Goal: Navigation & Orientation: Find specific page/section

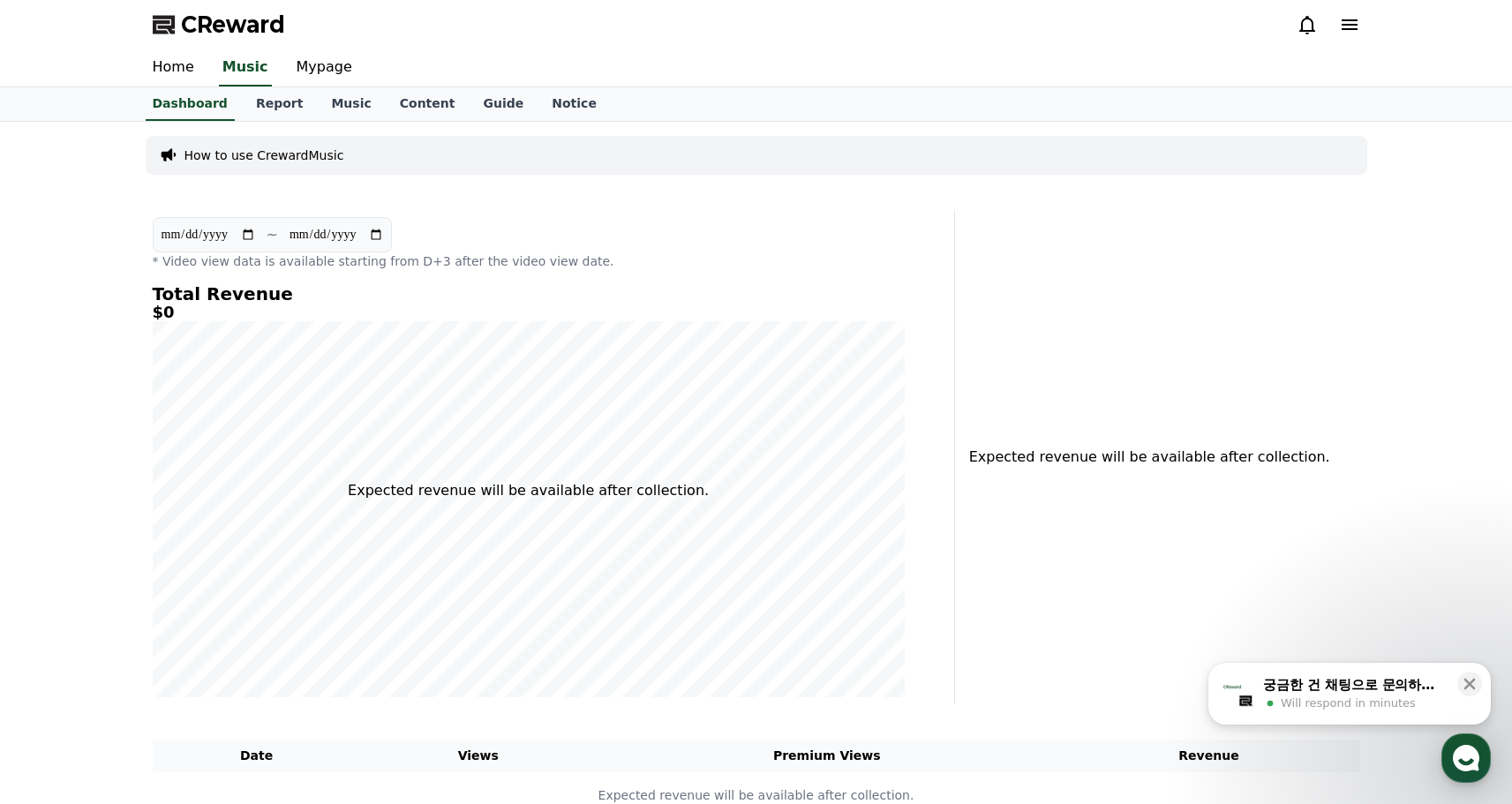
click at [1391, 686] on div "궁금한 건 채팅으로 문의하세요" at bounding box center [1355, 684] width 184 height 18
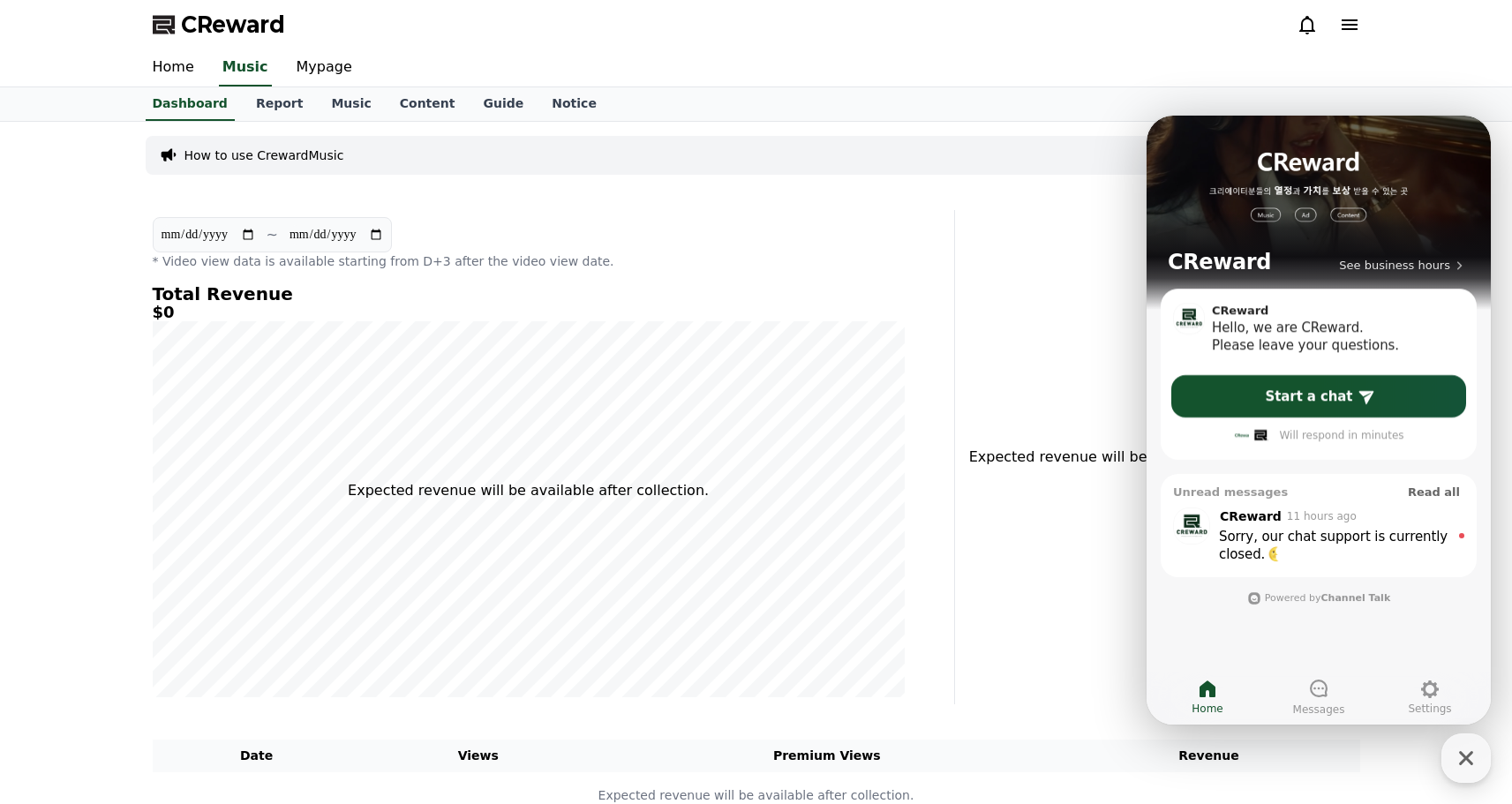
click at [1355, 555] on div "Sorry, our chat support is currently closed. ​" at bounding box center [1334, 545] width 231 height 35
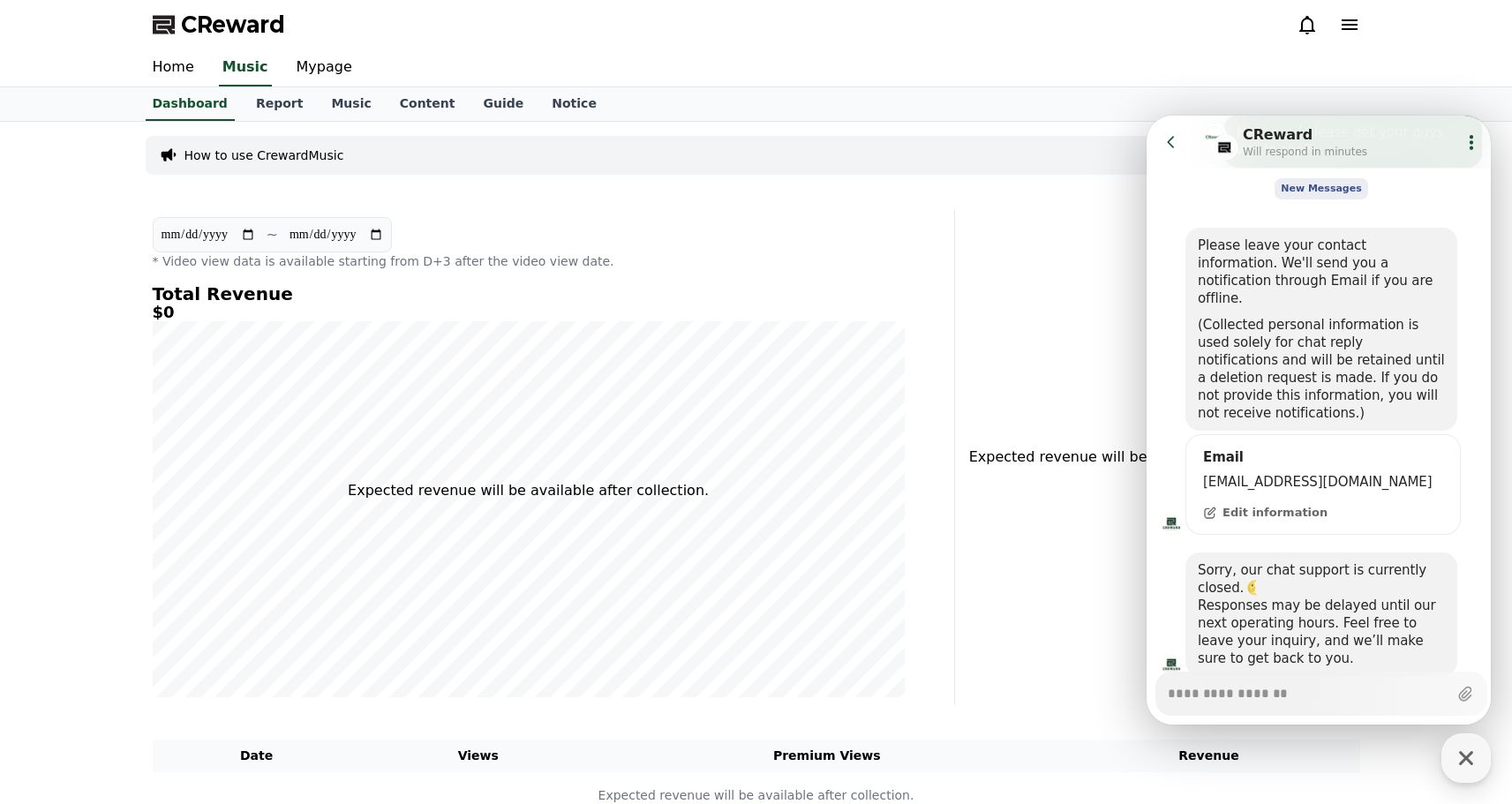
scroll to position [404, 0]
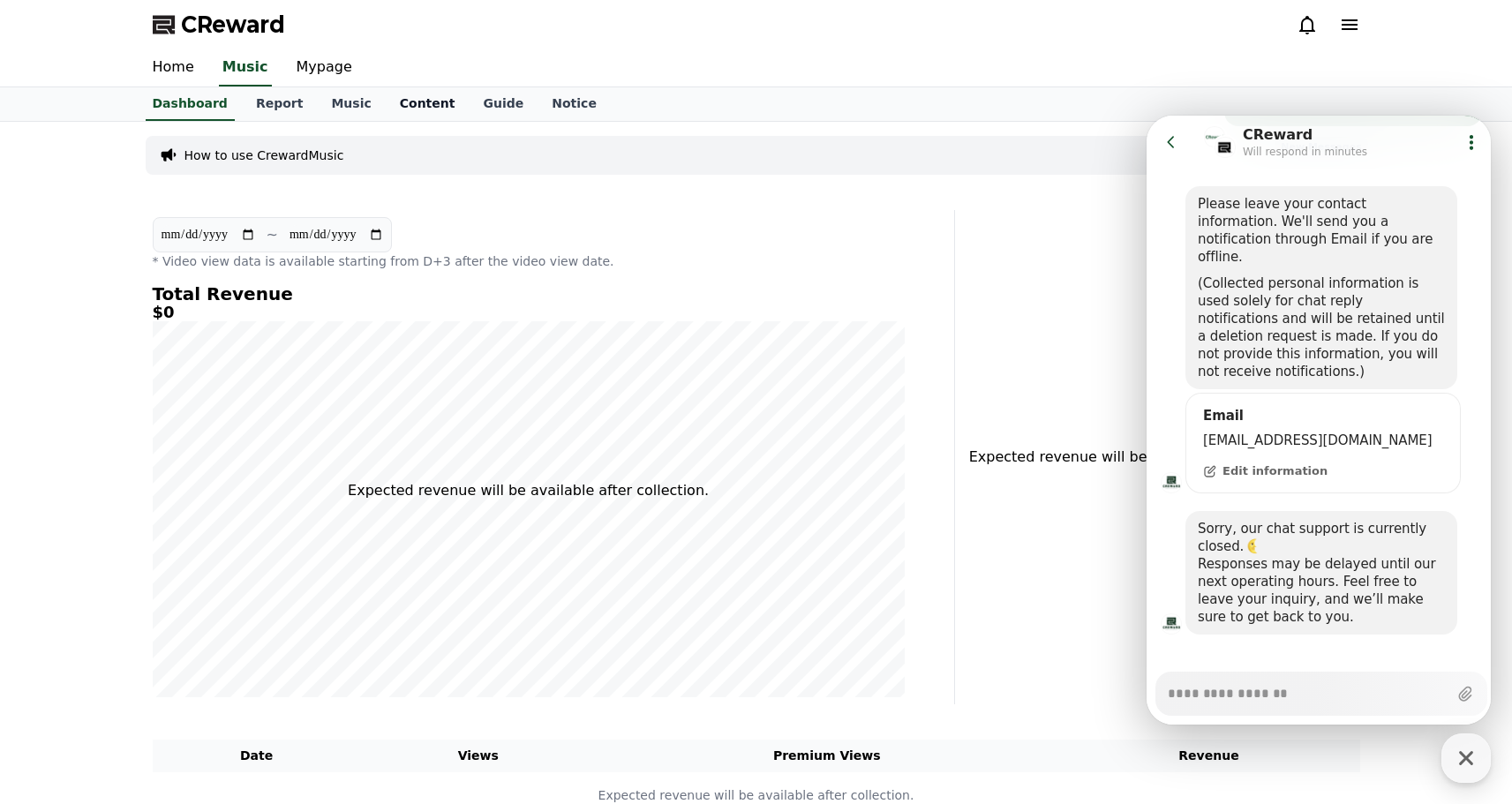
type textarea "*"
click at [410, 106] on link "Content" at bounding box center [428, 104] width 83 height 33
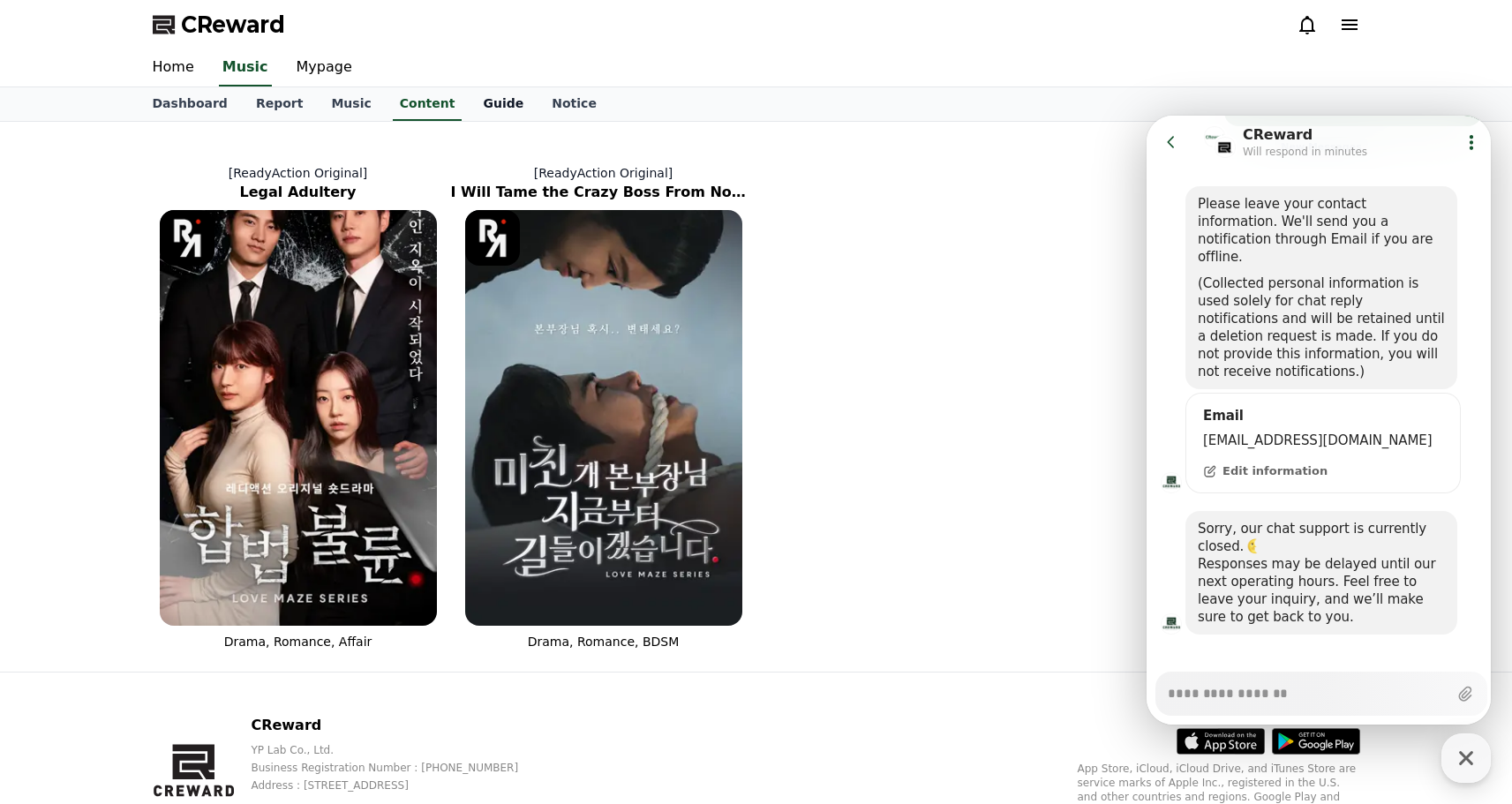
click at [477, 100] on link "Guide" at bounding box center [503, 104] width 69 height 33
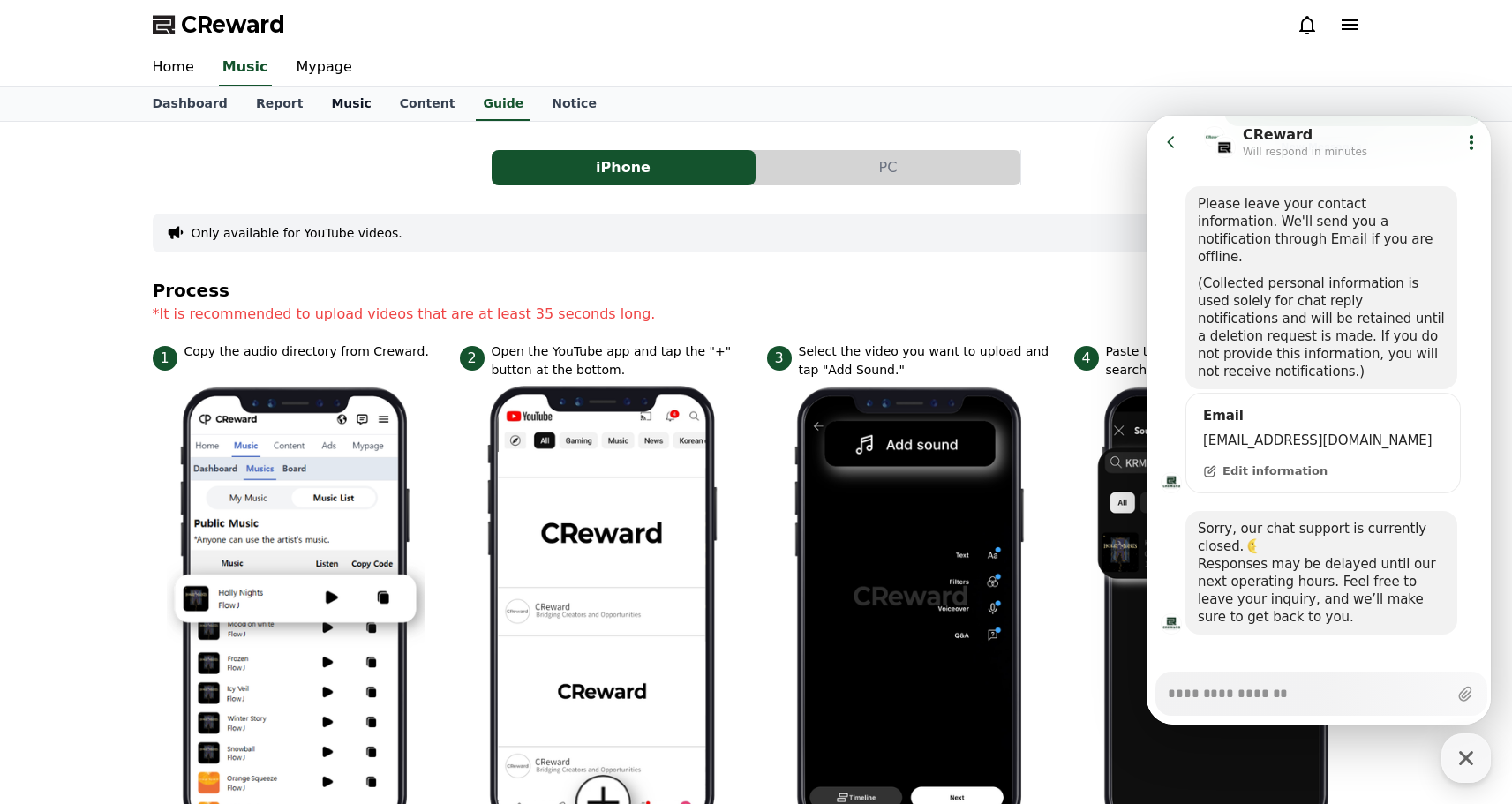
click at [340, 100] on link "Music" at bounding box center [351, 104] width 68 height 33
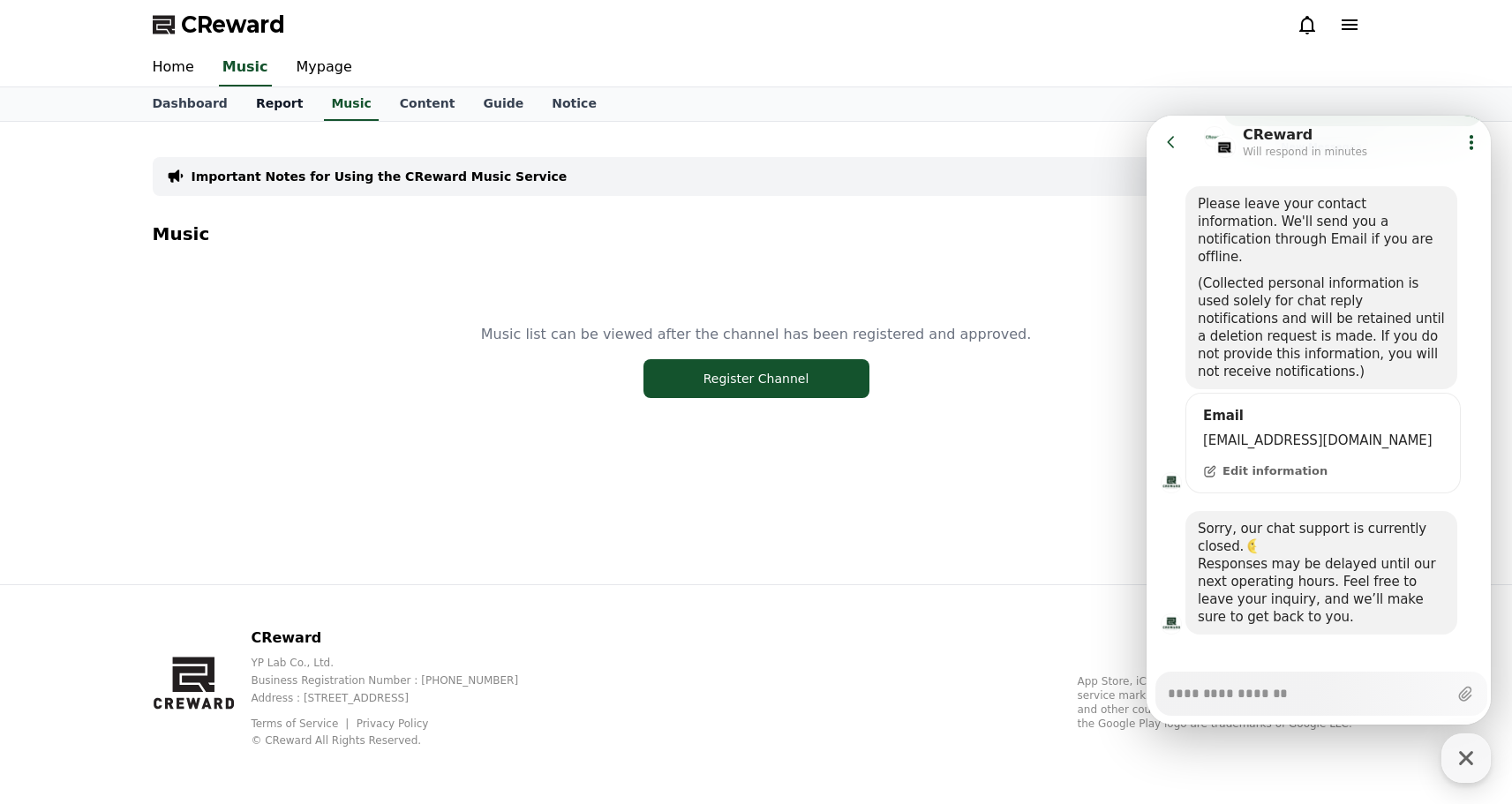
click at [284, 108] on link "Report" at bounding box center [280, 104] width 76 height 33
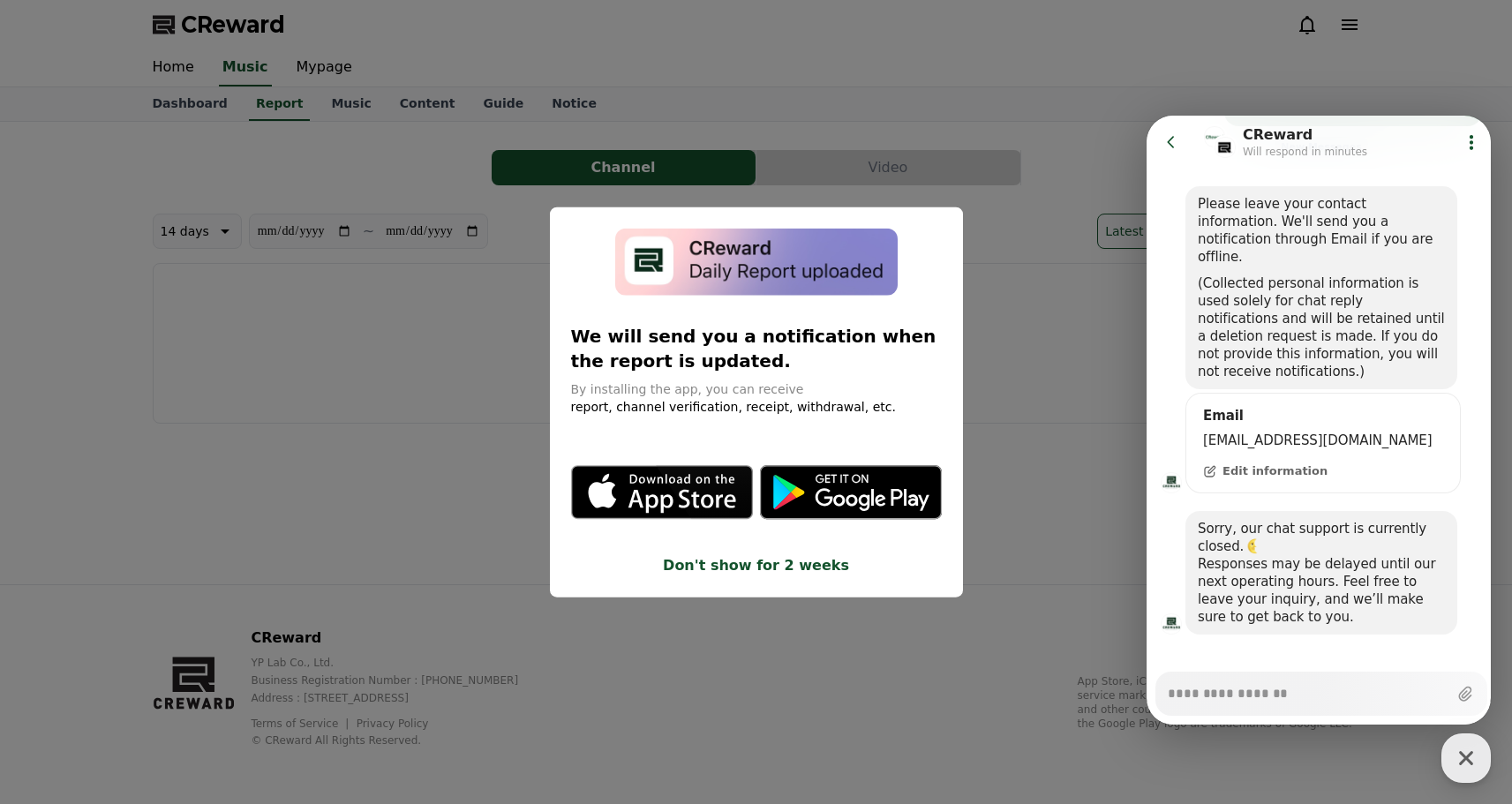
click at [425, 493] on button "close modal" at bounding box center [756, 402] width 1512 height 804
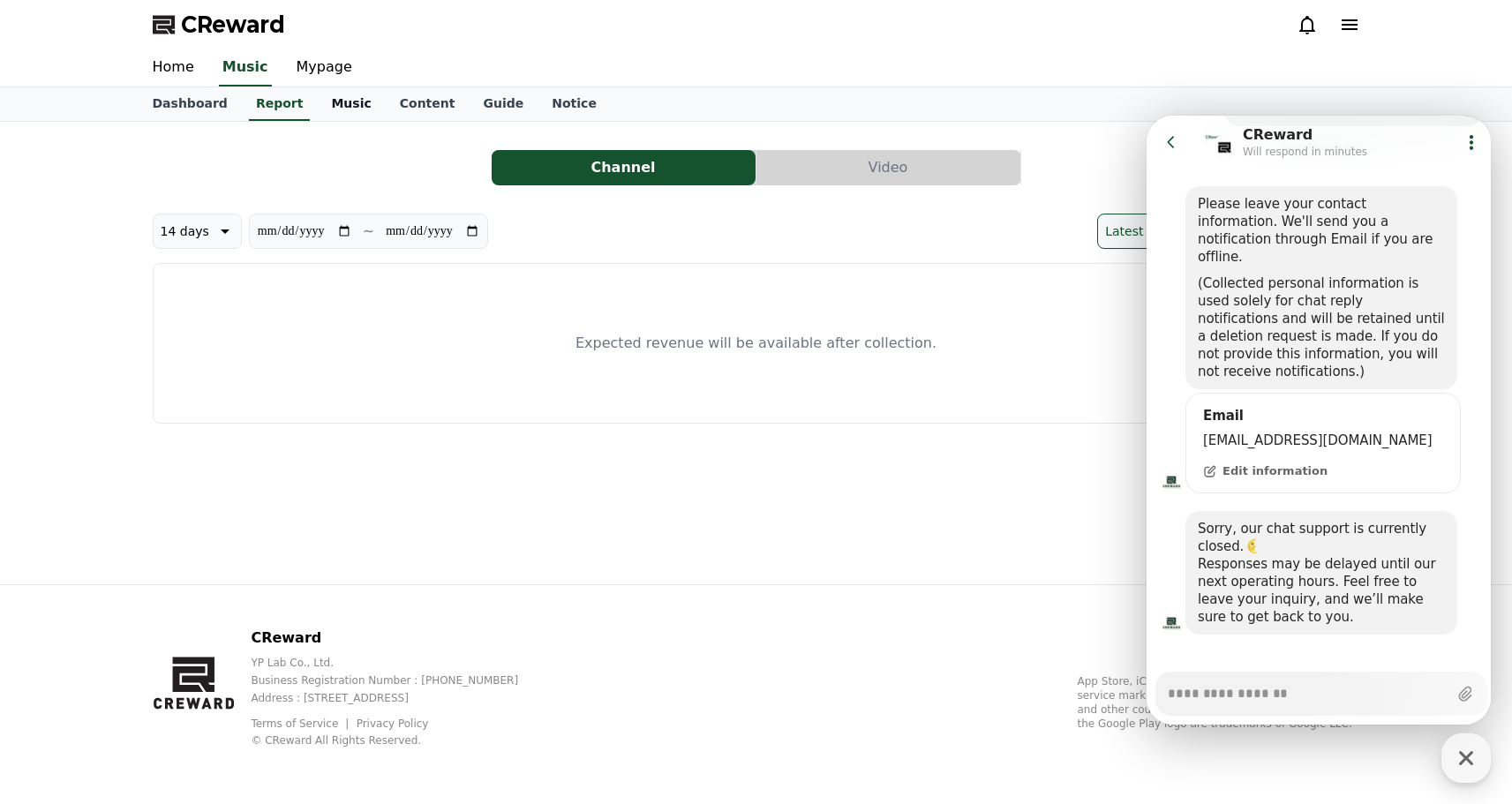
click at [352, 104] on link "Music" at bounding box center [351, 104] width 68 height 33
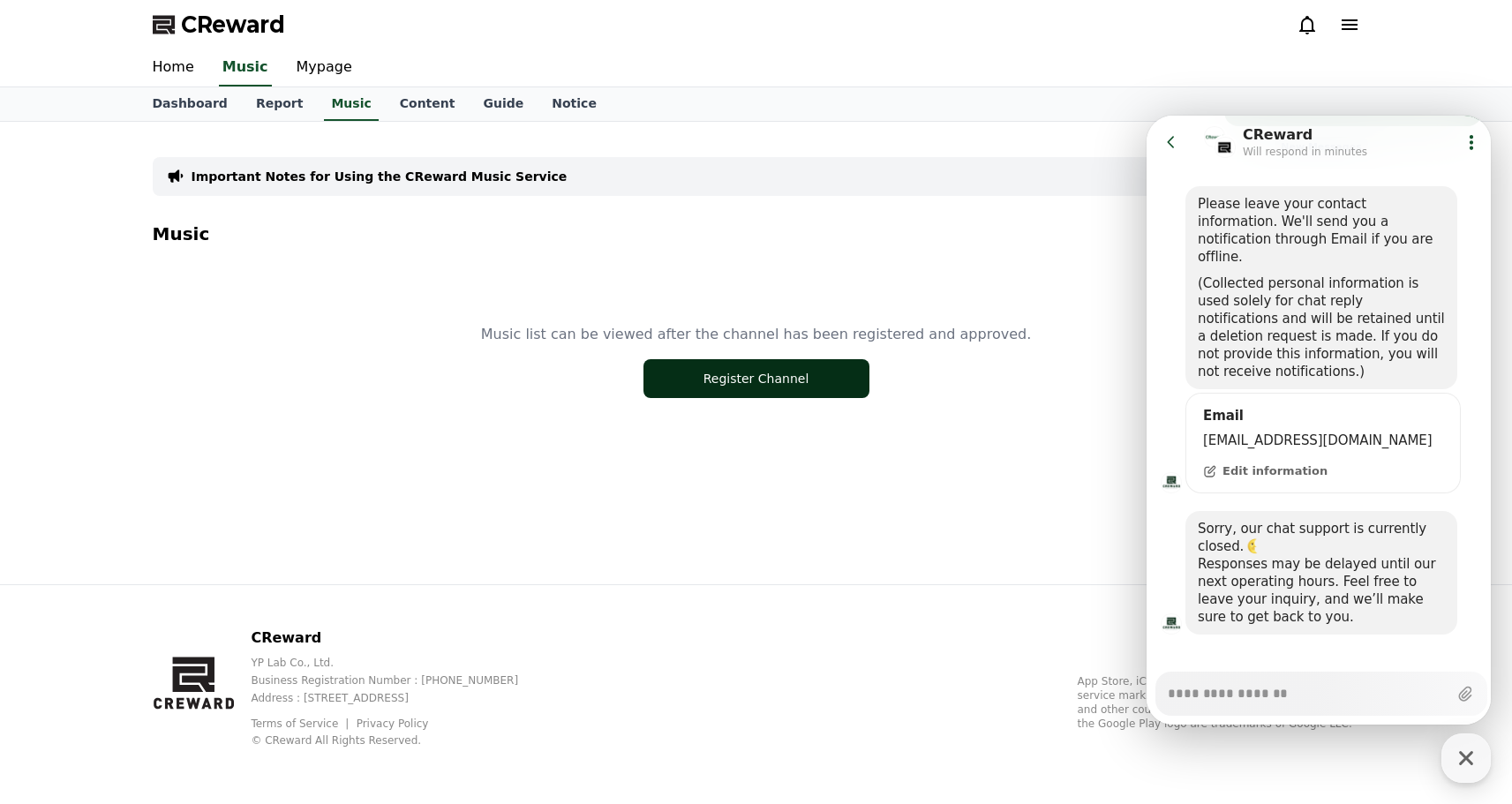
click at [708, 373] on button "Register Channel" at bounding box center [757, 378] width 226 height 39
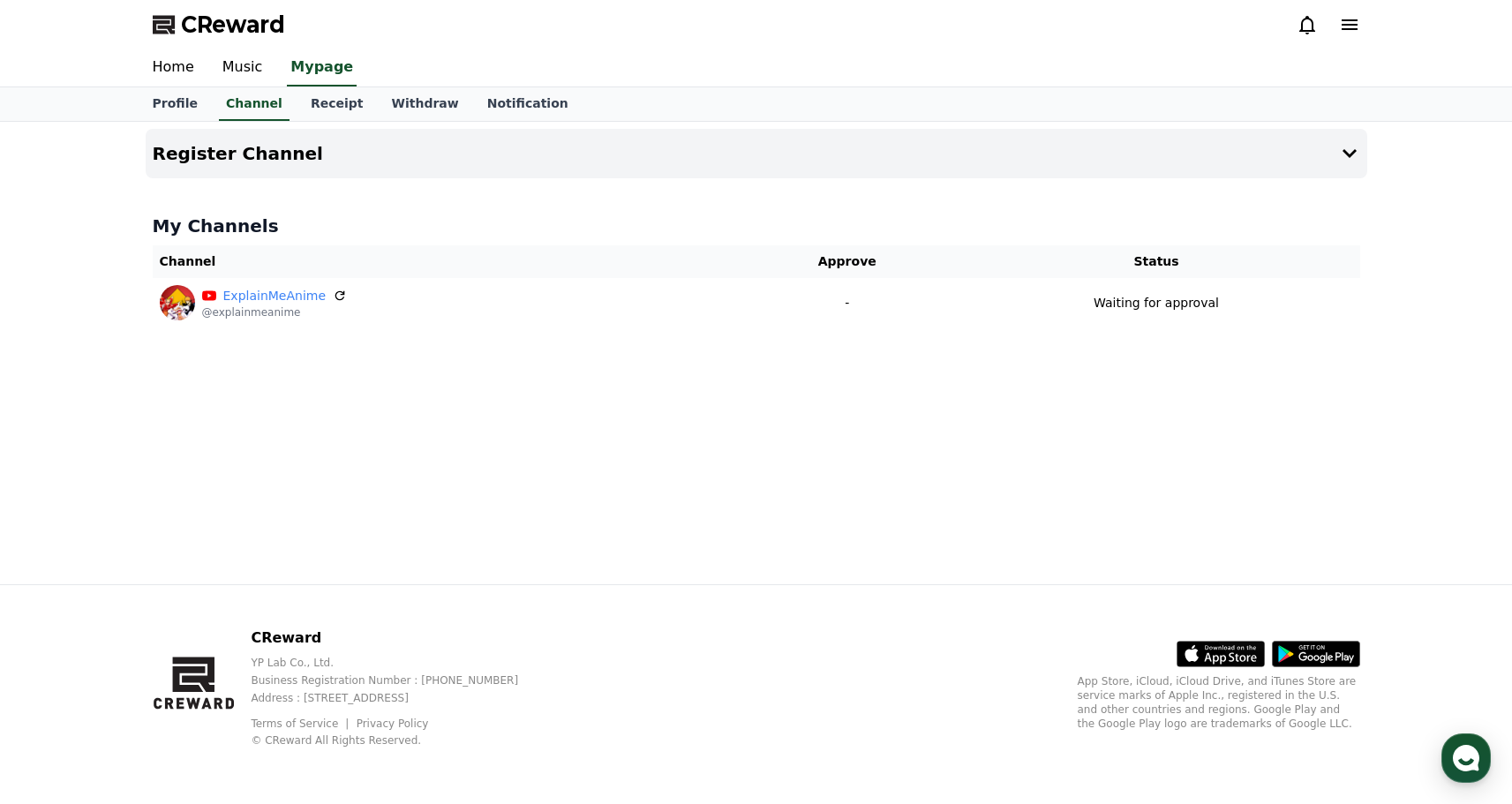
click at [1487, 747] on button "CReward Chat Button" at bounding box center [1466, 758] width 49 height 49
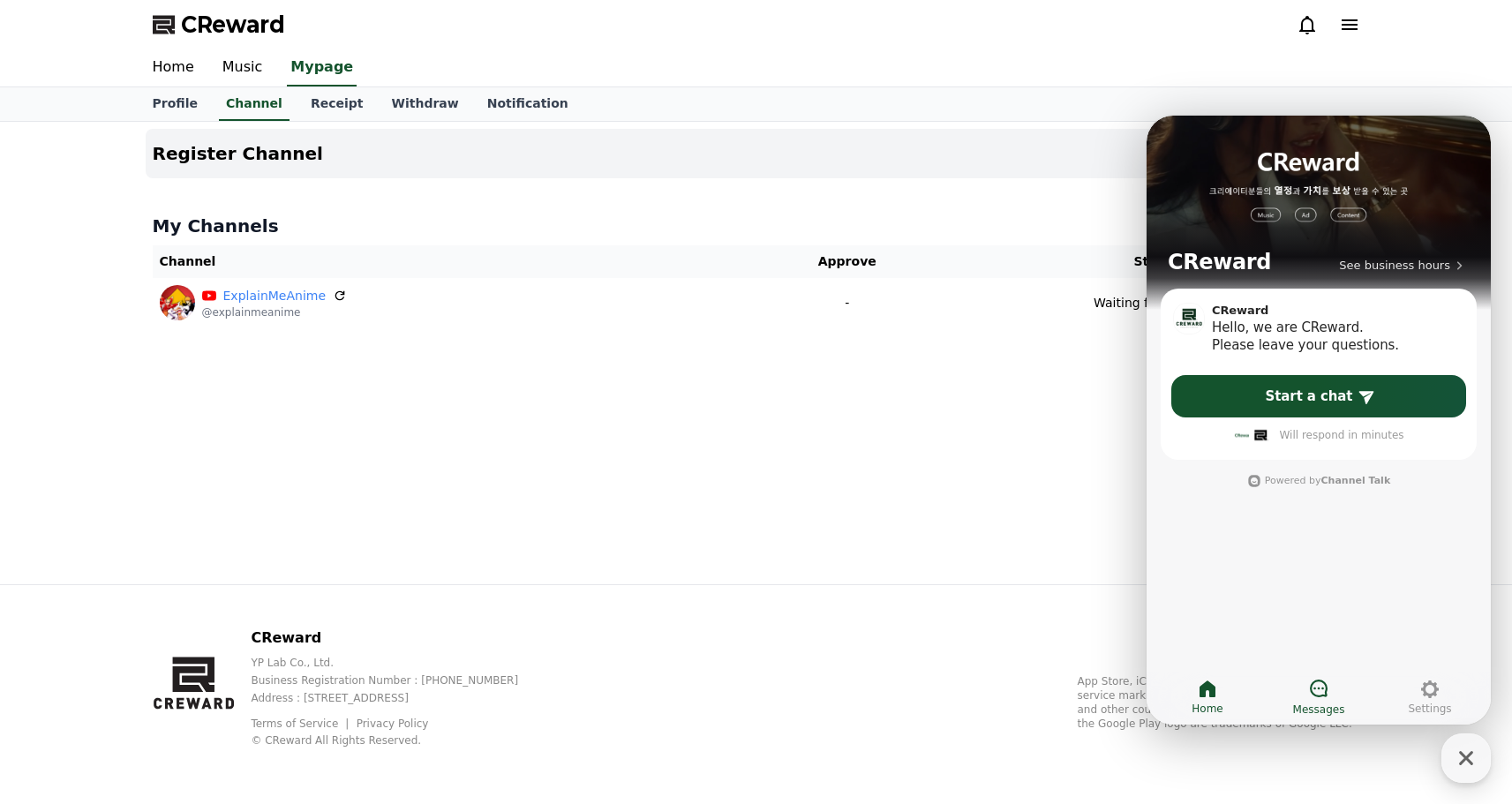
click at [1309, 691] on icon at bounding box center [1318, 688] width 21 height 21
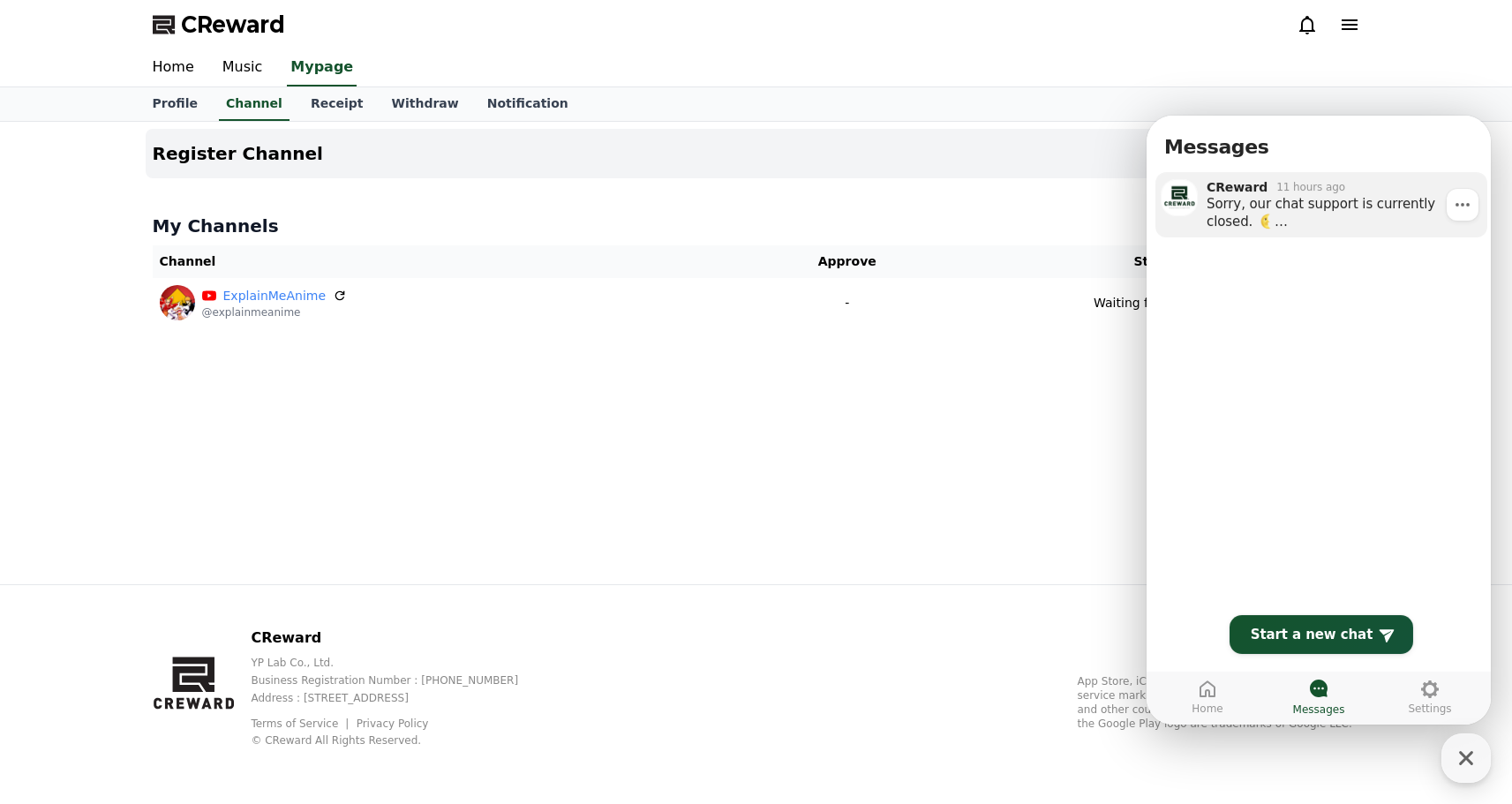
click at [1298, 215] on div "Sorry, our chat support is currently closed. Responses may be delayed until our…" at bounding box center [1340, 212] width 268 height 35
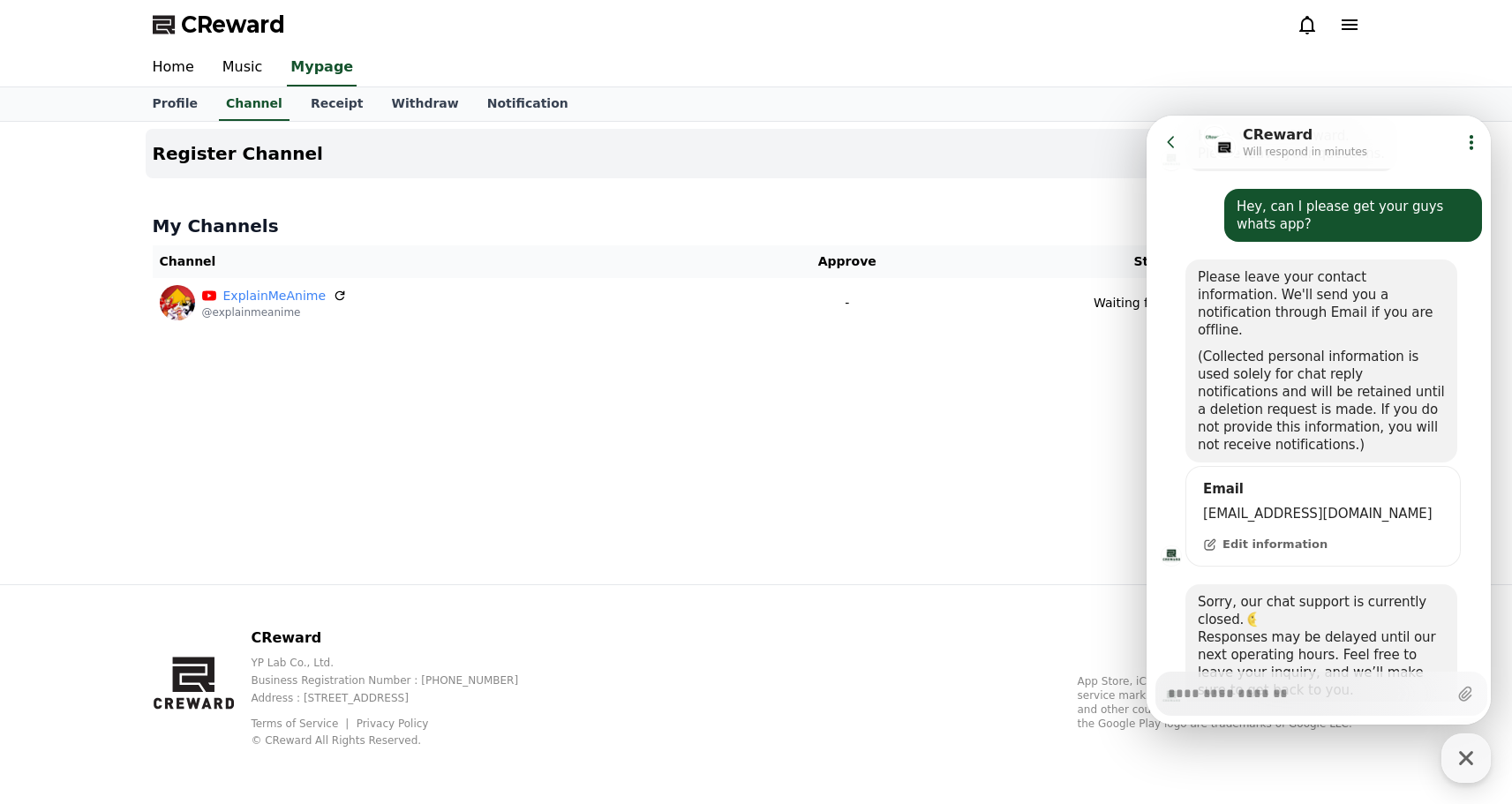
scroll to position [362, 0]
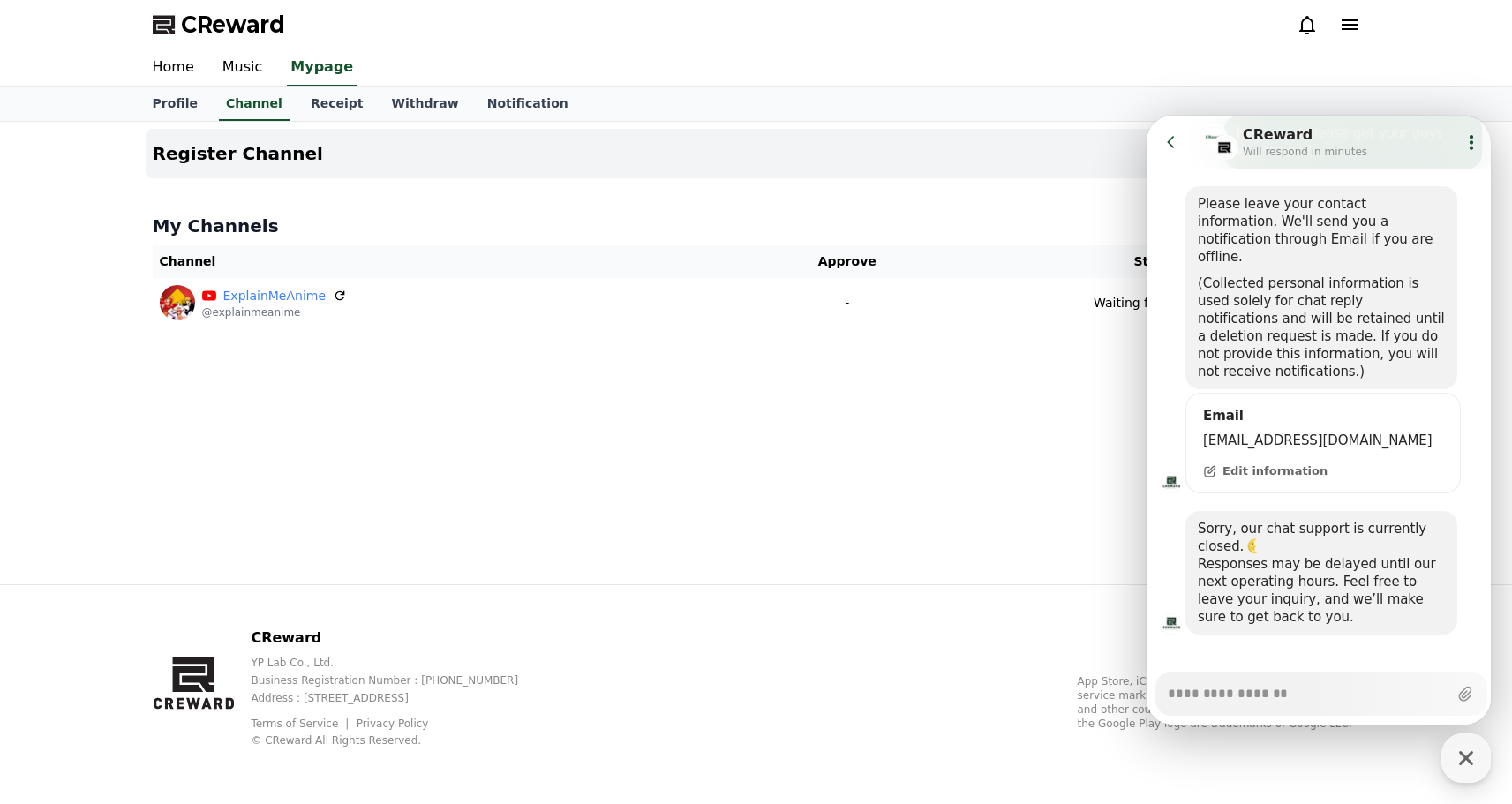
type textarea "*"
